Goal: Navigation & Orientation: Understand site structure

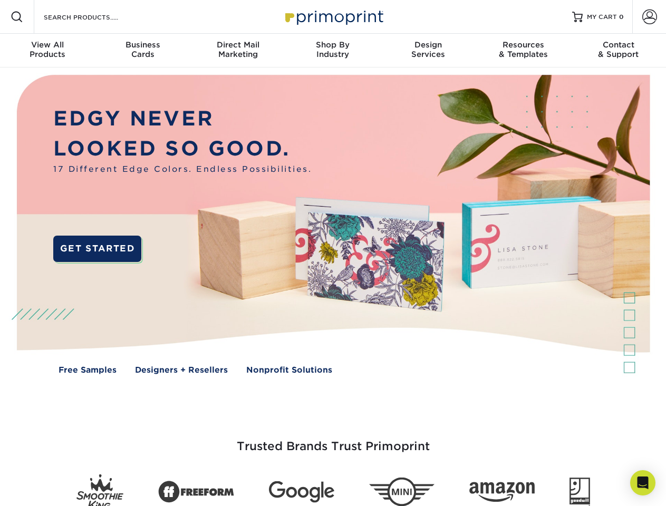
click at [333, 253] on img at bounding box center [332, 231] width 659 height 329
click at [17, 17] on span at bounding box center [17, 17] width 13 height 13
click at [649, 17] on span at bounding box center [649, 16] width 15 height 15
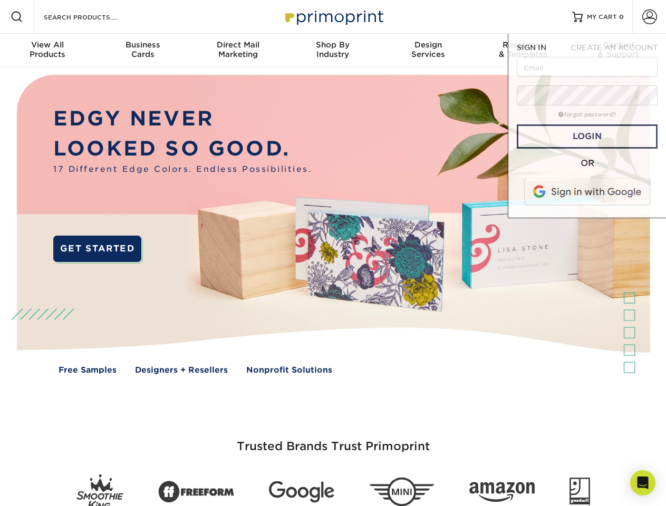
click at [47, 51] on div "View All Products" at bounding box center [47, 49] width 95 height 19
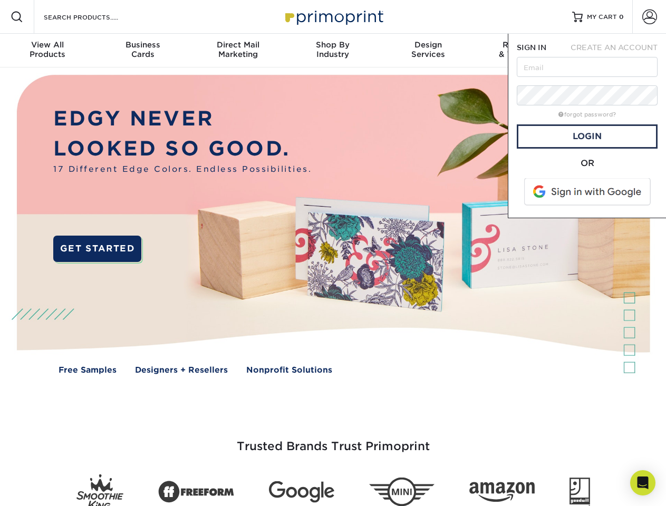
click at [142, 51] on div "Business Cards" at bounding box center [142, 49] width 95 height 19
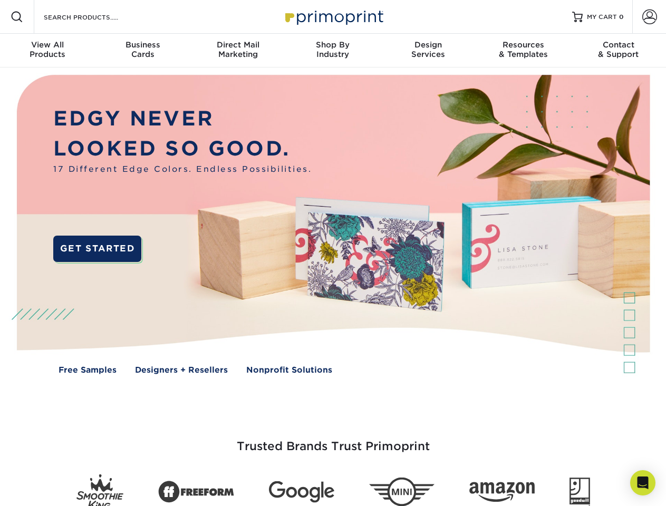
click at [238, 51] on div "Direct Mail Marketing" at bounding box center [237, 49] width 95 height 19
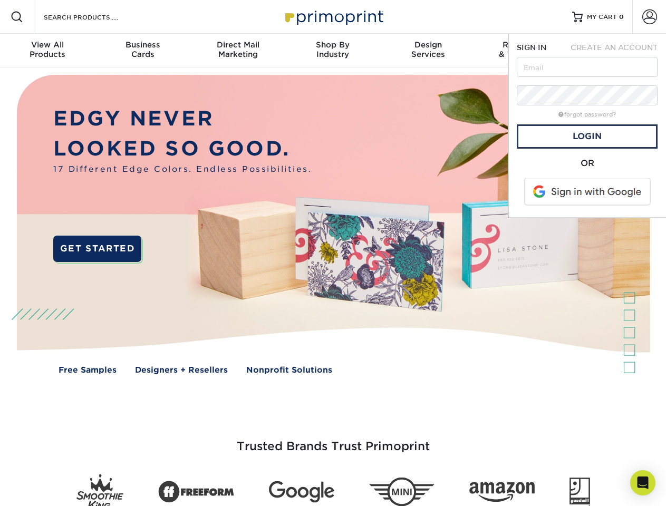
click at [333, 51] on div "Shop By Industry" at bounding box center [332, 49] width 95 height 19
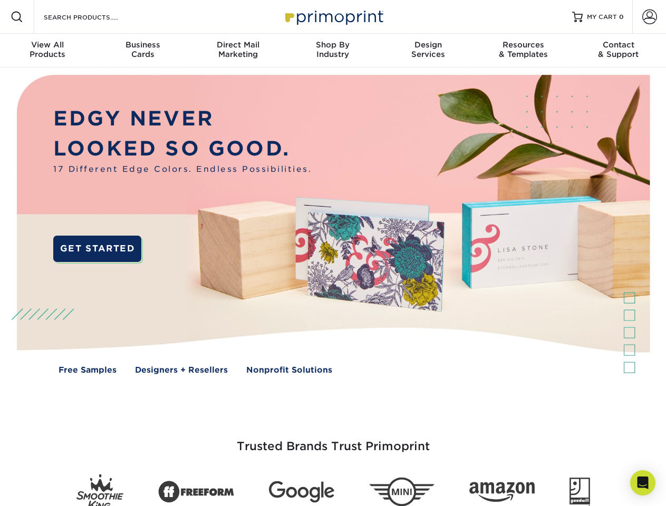
click at [428, 51] on div "Design Services" at bounding box center [427, 49] width 95 height 19
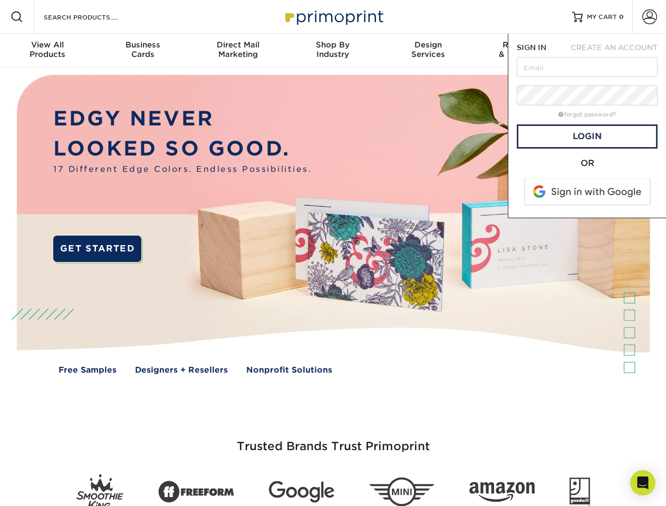
click at [523, 51] on span "SIGN IN" at bounding box center [531, 47] width 30 height 8
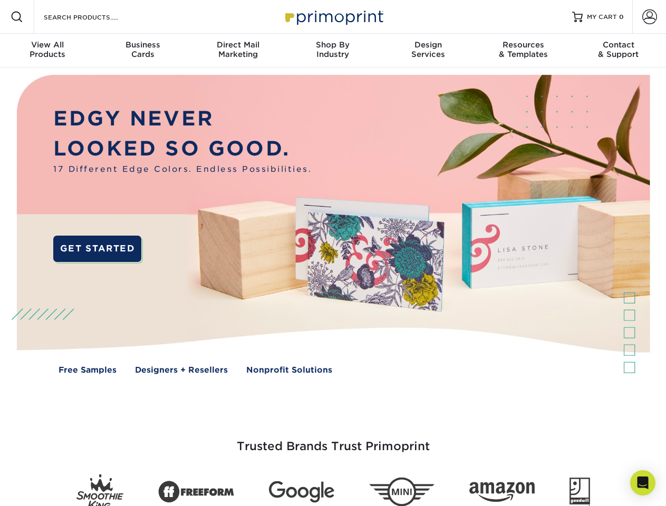
click at [618, 51] on div "Contact & Support" at bounding box center [618, 49] width 95 height 19
